Goal: Task Accomplishment & Management: Manage account settings

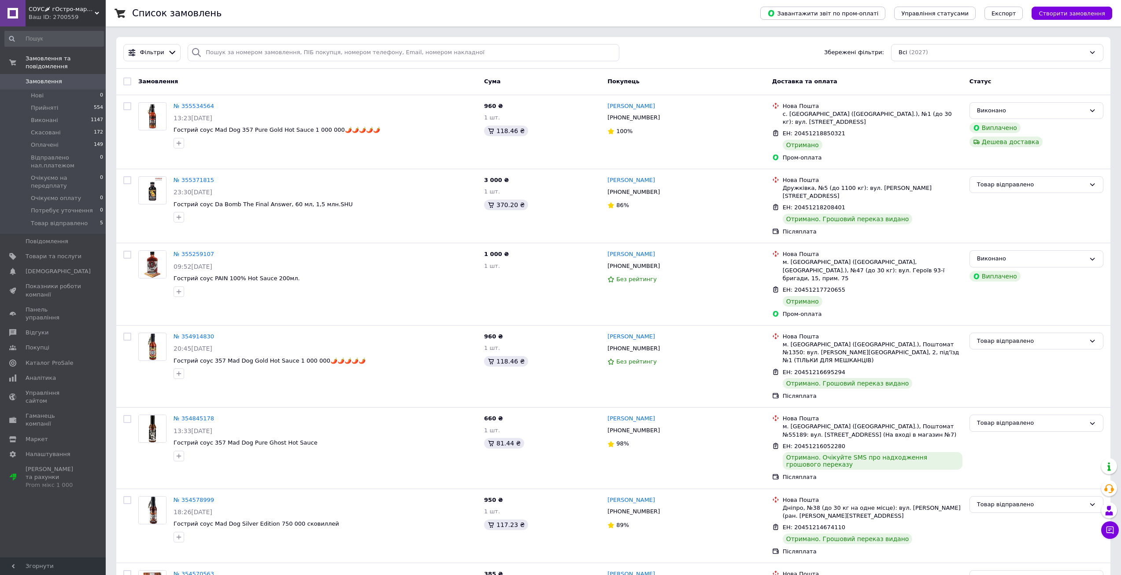
click at [41, 78] on span "Замовлення" at bounding box center [44, 82] width 37 height 8
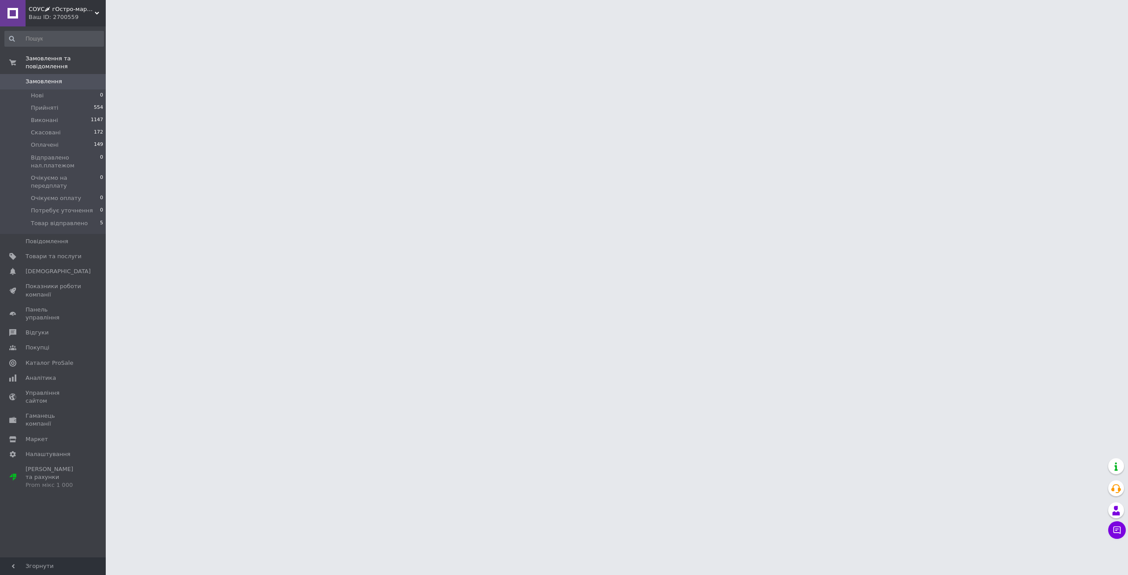
click at [47, 78] on span "Замовлення" at bounding box center [44, 82] width 37 height 8
click at [40, 252] on span "Товари та послуги" at bounding box center [54, 256] width 56 height 8
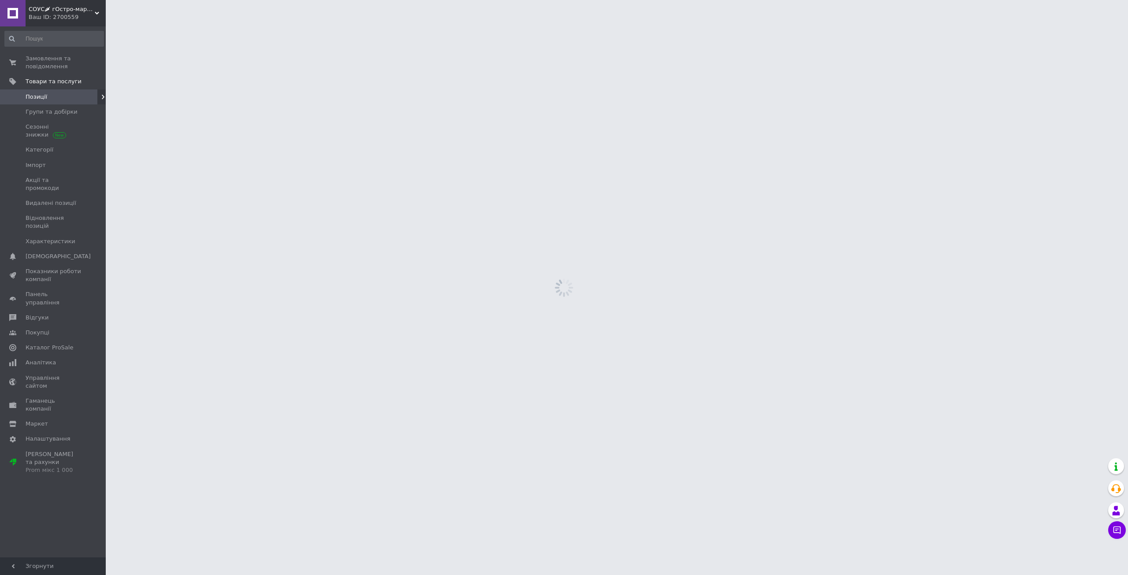
click at [33, 96] on span "Позиції" at bounding box center [37, 97] width 22 height 8
click at [41, 112] on span "Групи та добірки" at bounding box center [52, 112] width 52 height 8
click at [56, 7] on span "СОУС🌶 гОстро-маркет" at bounding box center [62, 9] width 66 height 8
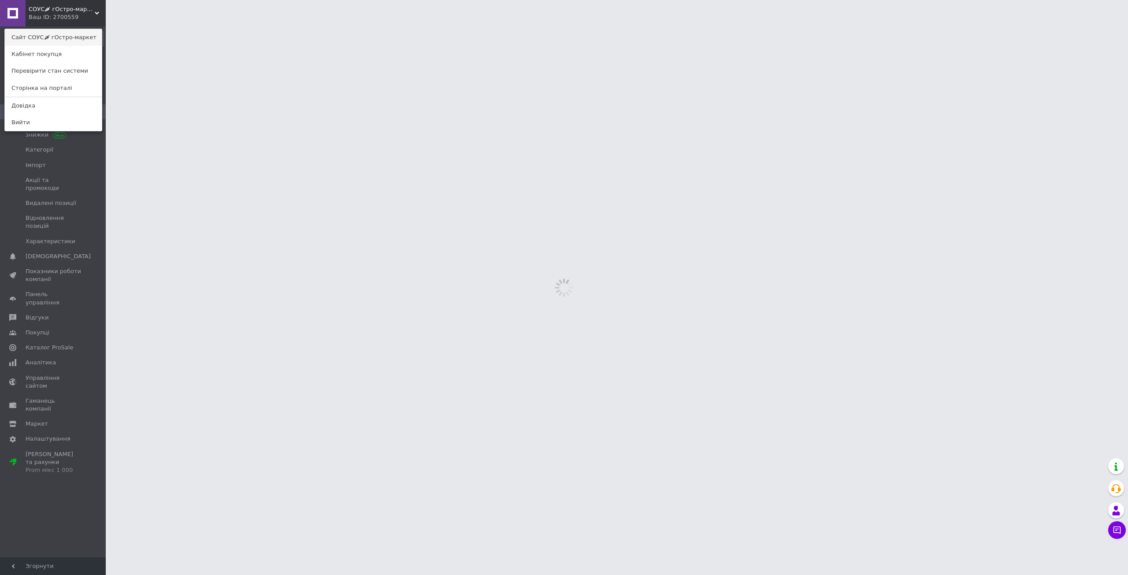
click at [64, 36] on link "Сайт СОУС🌶 гОстро-маркет" at bounding box center [53, 37] width 97 height 17
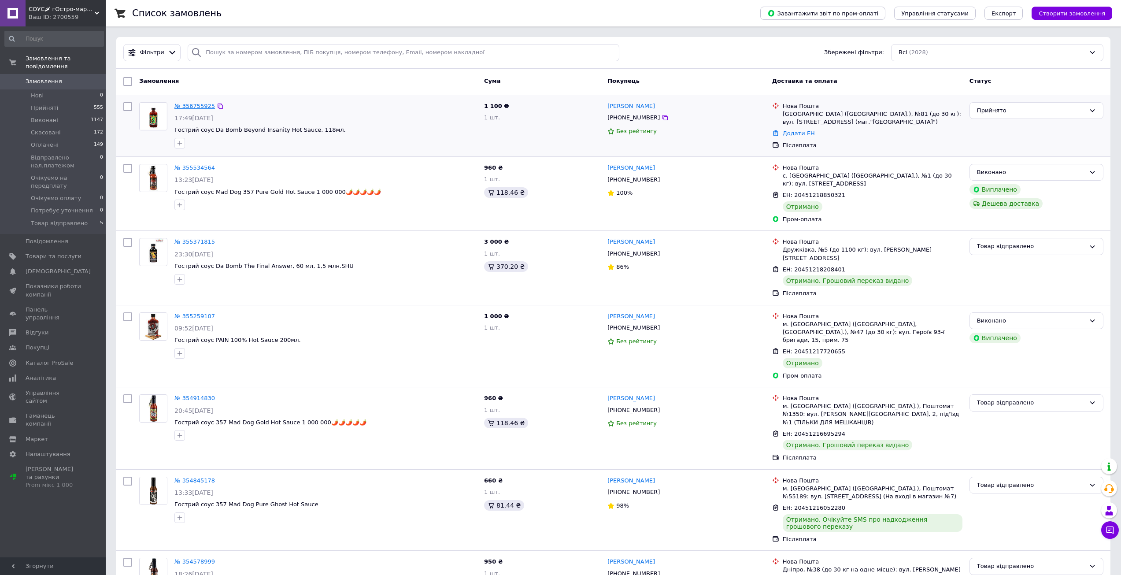
click at [198, 103] on link "№ 356755925" at bounding box center [194, 106] width 41 height 7
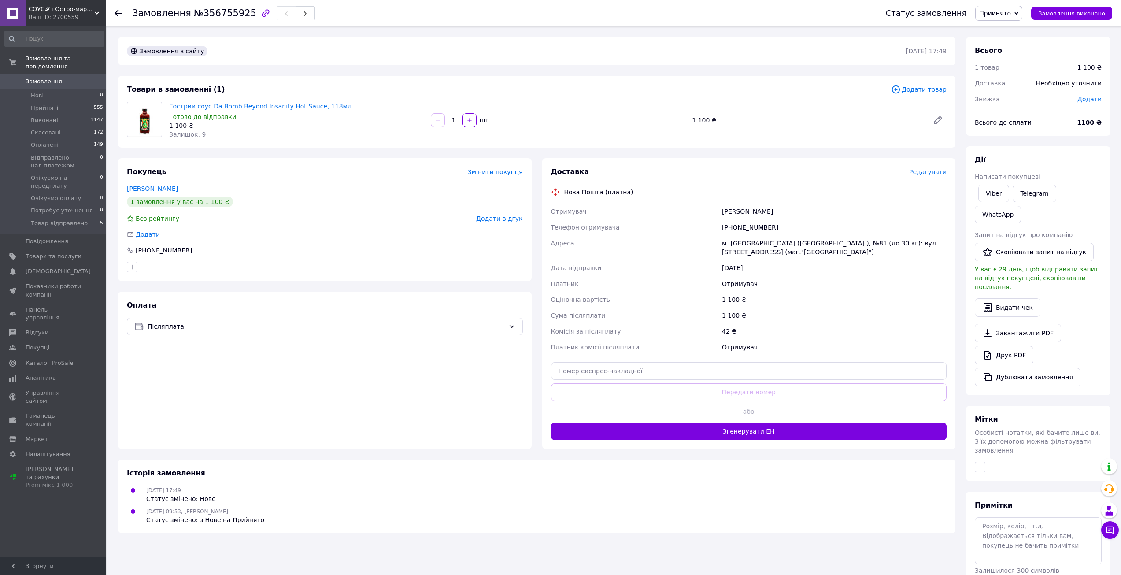
click at [752, 431] on button "Згенерувати ЕН" at bounding box center [749, 432] width 396 height 18
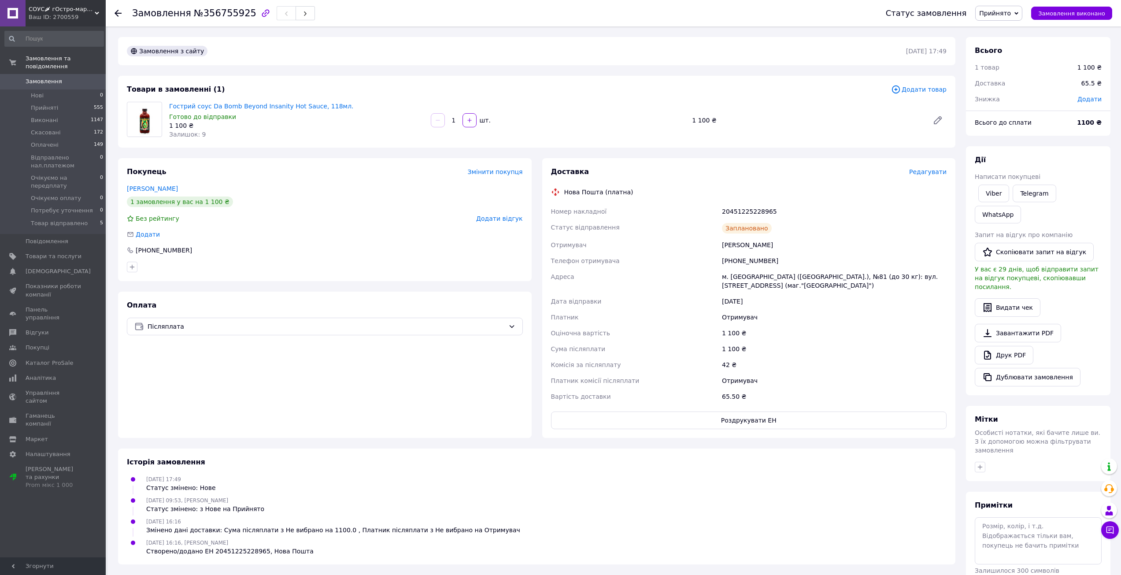
click at [625, 67] on div "Замовлення з сайту [DATE] 17:49 Товари в замовленні (1) Додати товар Гострий со…" at bounding box center [537, 323] width 848 height 572
